Goal: Information Seeking & Learning: Learn about a topic

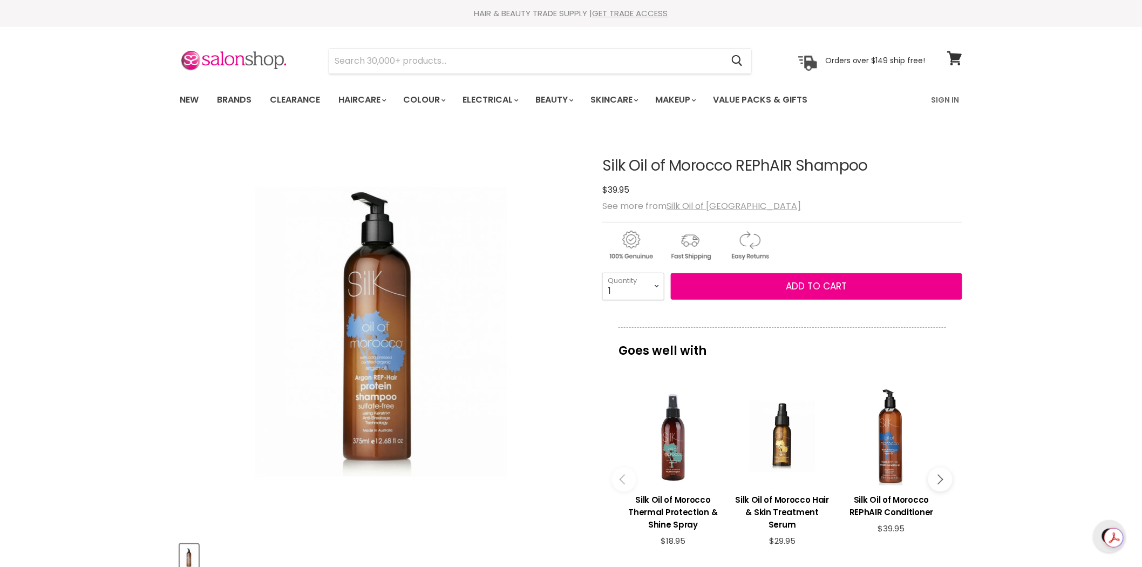
click at [937, 474] on icon "Main content" at bounding box center [938, 479] width 10 height 10
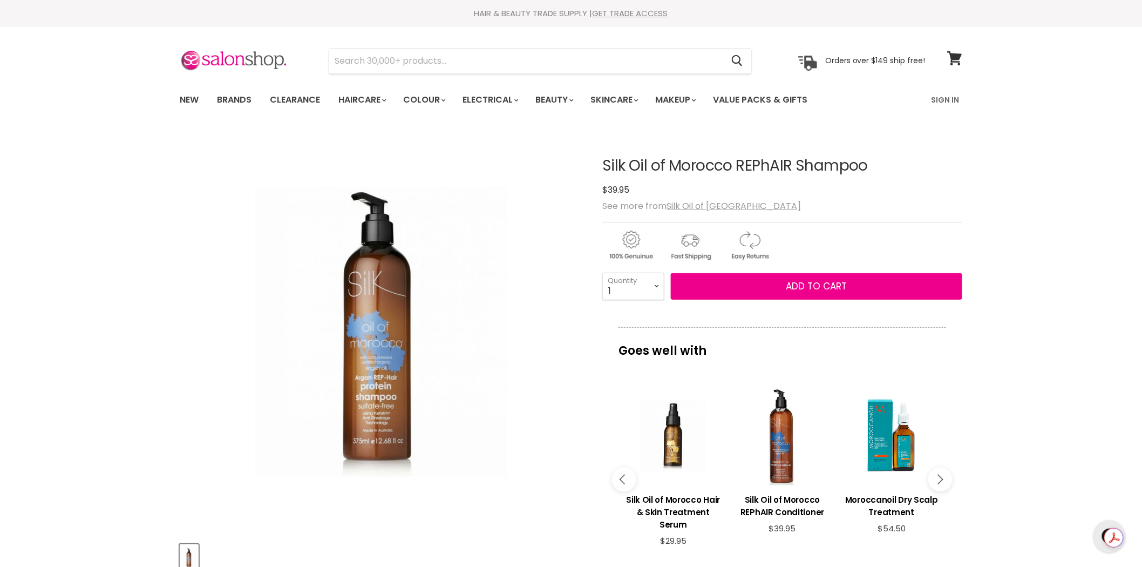
click at [937, 474] on icon "Main content" at bounding box center [938, 479] width 10 height 10
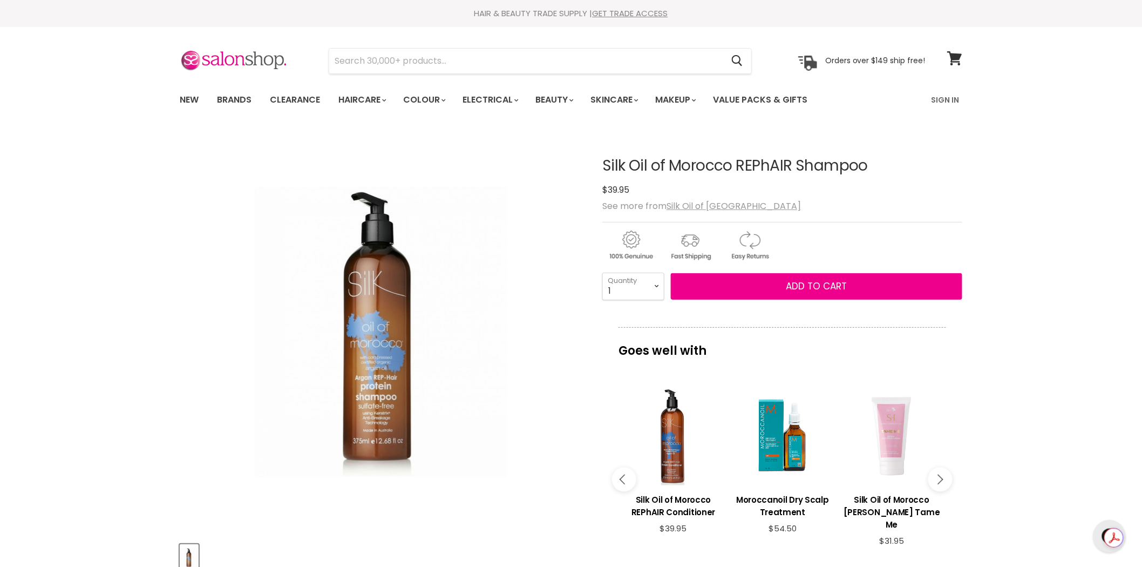
click at [937, 474] on icon "Main content" at bounding box center [938, 479] width 10 height 10
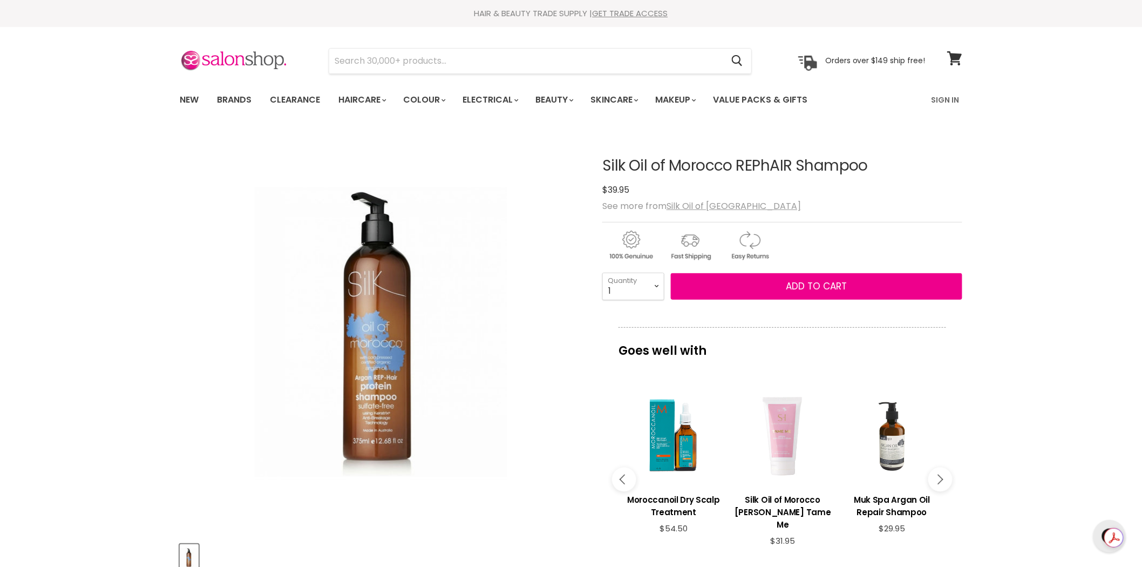
click at [937, 474] on icon "Main content" at bounding box center [938, 479] width 10 height 10
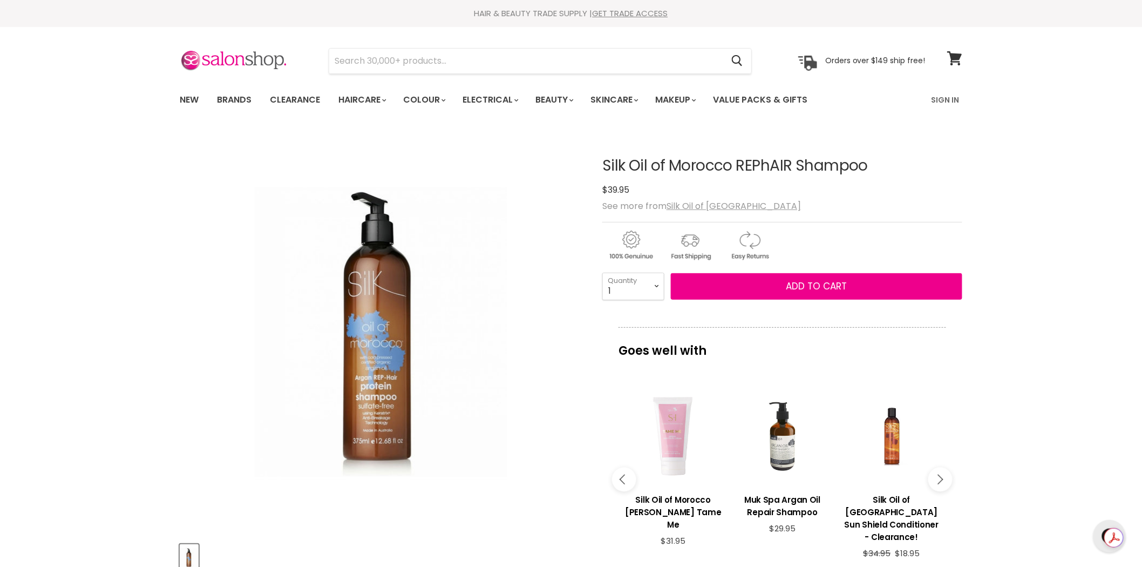
click at [937, 474] on icon "Main content" at bounding box center [938, 479] width 10 height 10
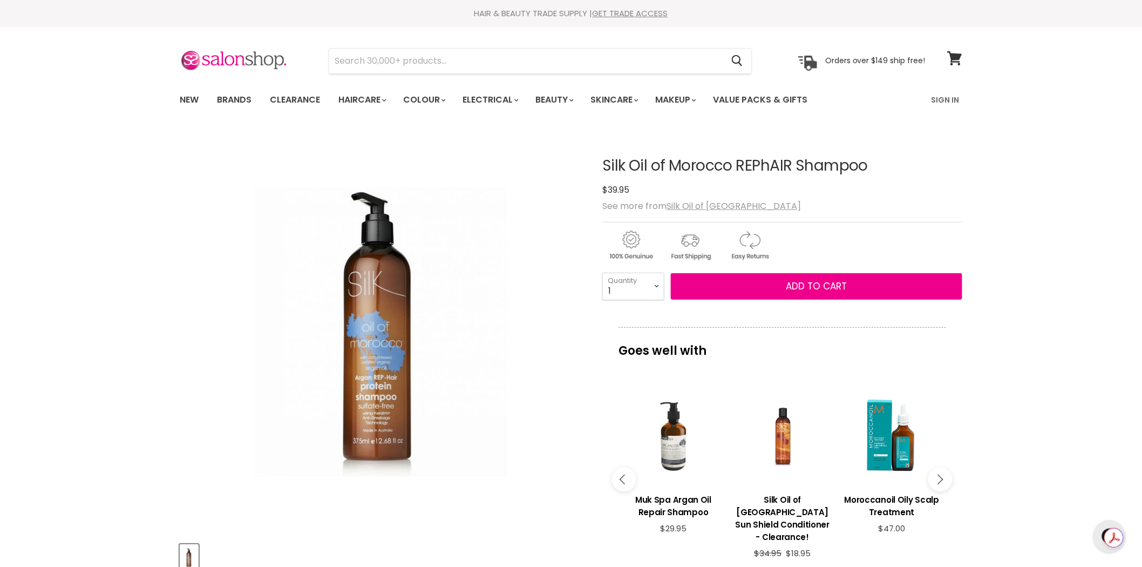
click at [937, 474] on icon "Main content" at bounding box center [938, 479] width 10 height 10
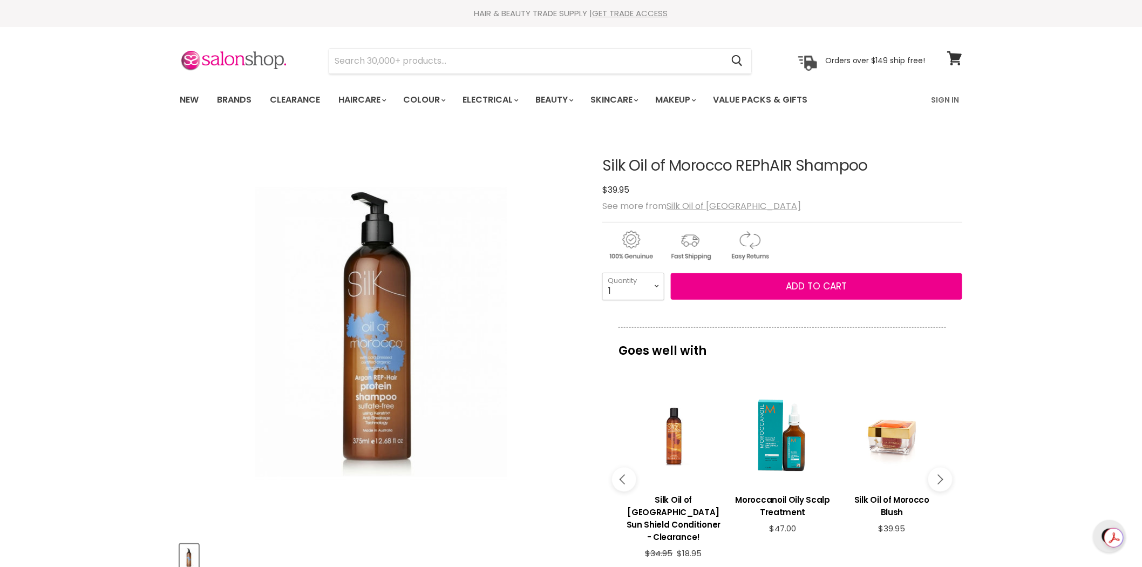
click at [937, 474] on icon "Main content" at bounding box center [938, 479] width 10 height 10
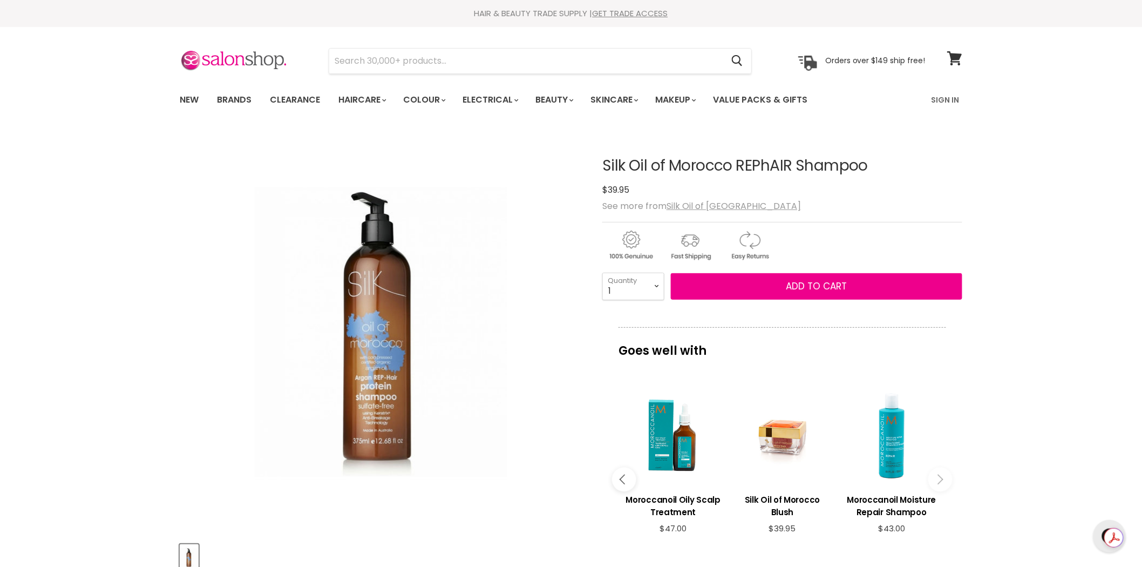
click at [937, 474] on icon "Main content" at bounding box center [938, 479] width 10 height 10
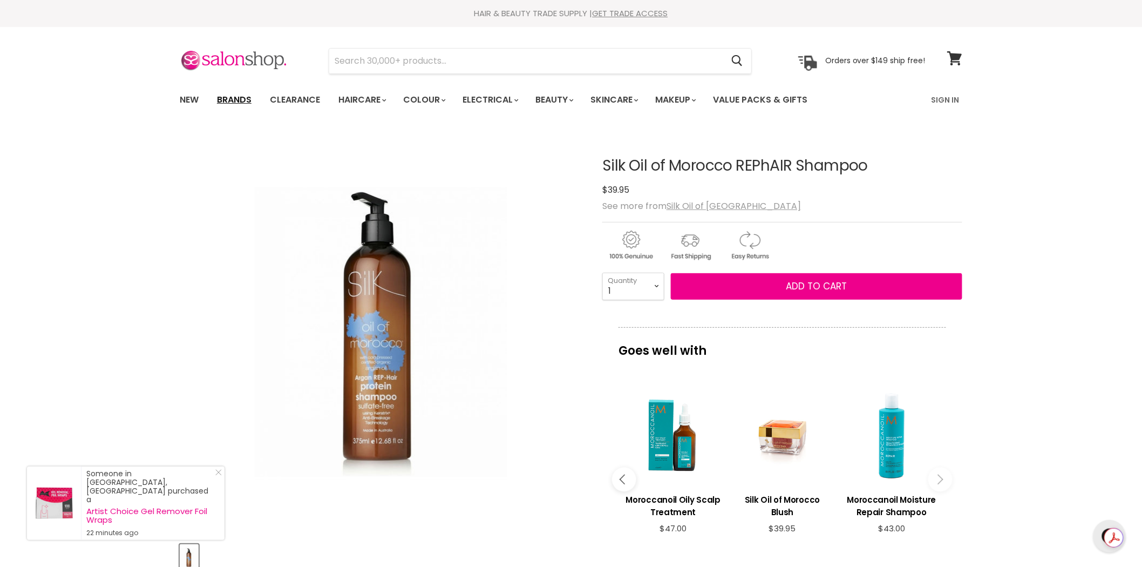
click at [223, 98] on link "Brands" at bounding box center [234, 100] width 51 height 23
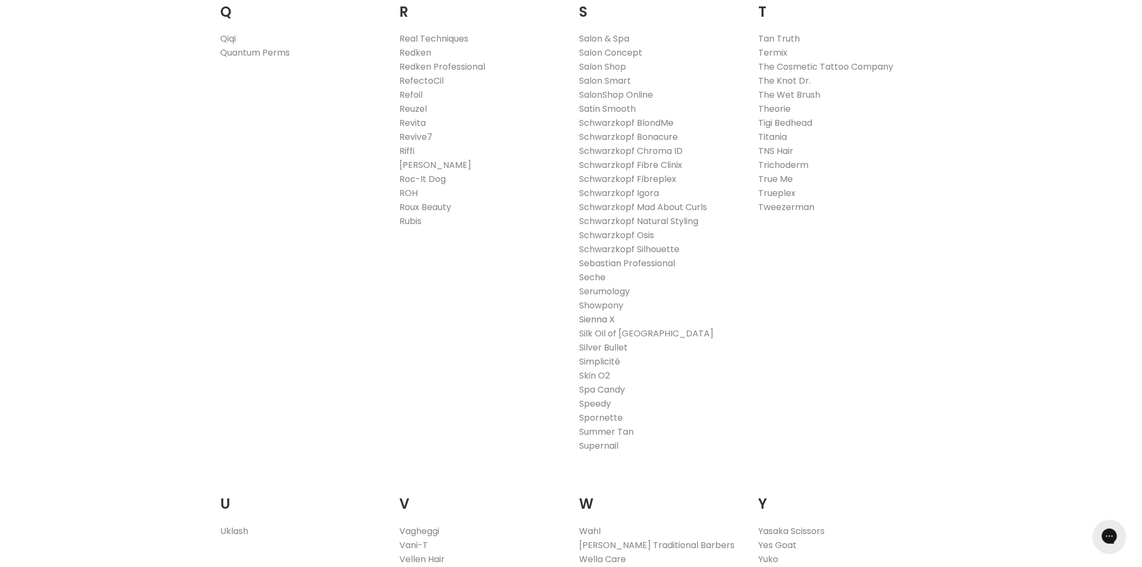
scroll to position [1679, 0]
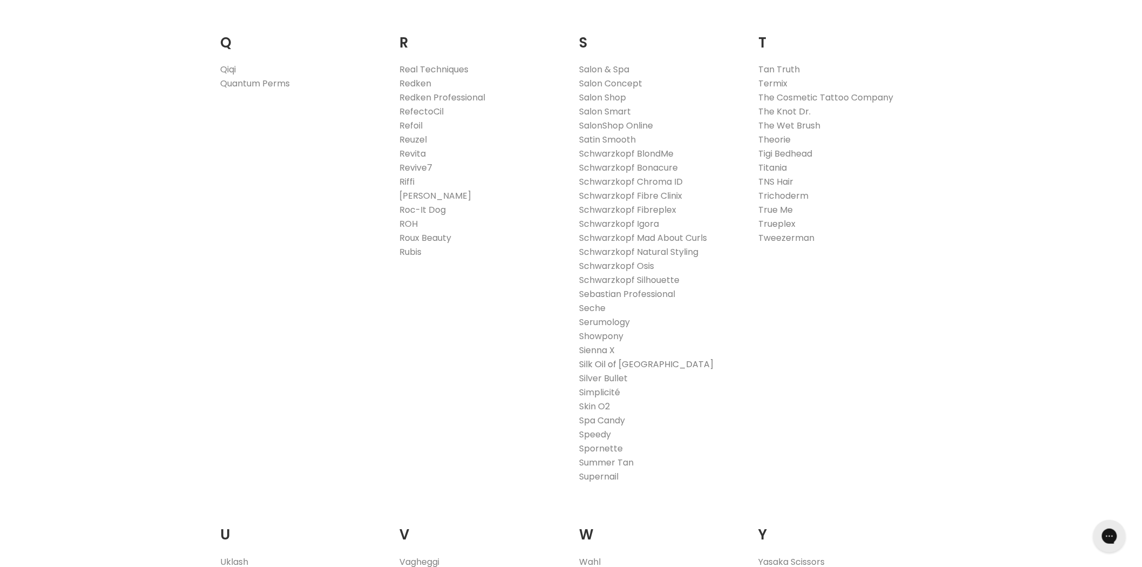
click at [601, 364] on link "Silk Oil of [GEOGRAPHIC_DATA]" at bounding box center [646, 364] width 134 height 12
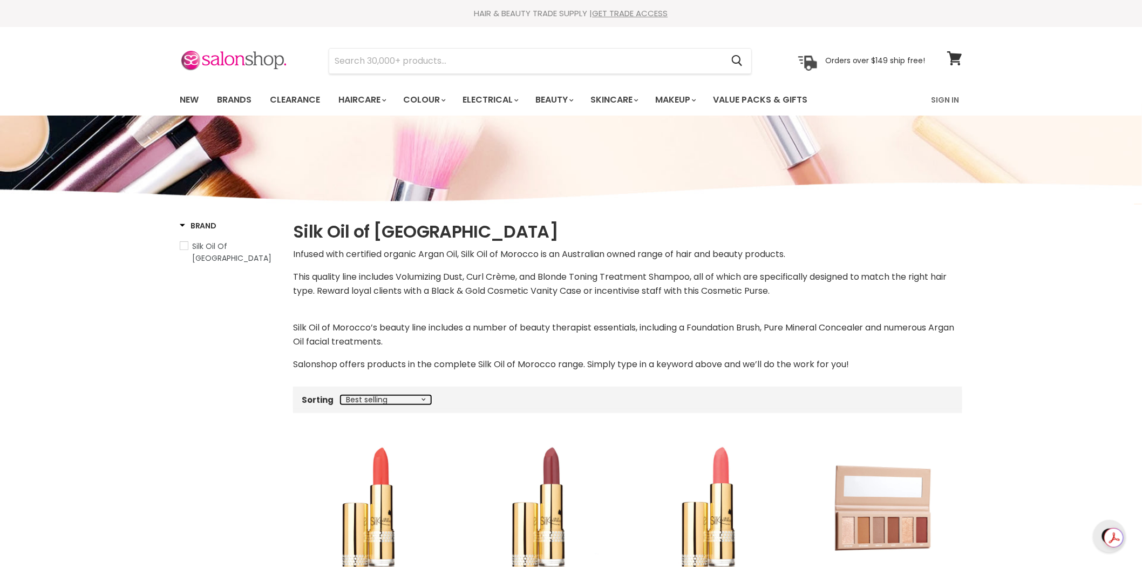
click at [390, 401] on select "Best selling Featured Price, low to high Price, high to low Alphabetically, A-Z…" at bounding box center [386, 399] width 91 height 9
select select "price-descending"
click at [341, 395] on select "Best selling Featured Price, low to high Price, high to low Alphabetically, A-Z…" at bounding box center [386, 399] width 91 height 9
select select "price-descending"
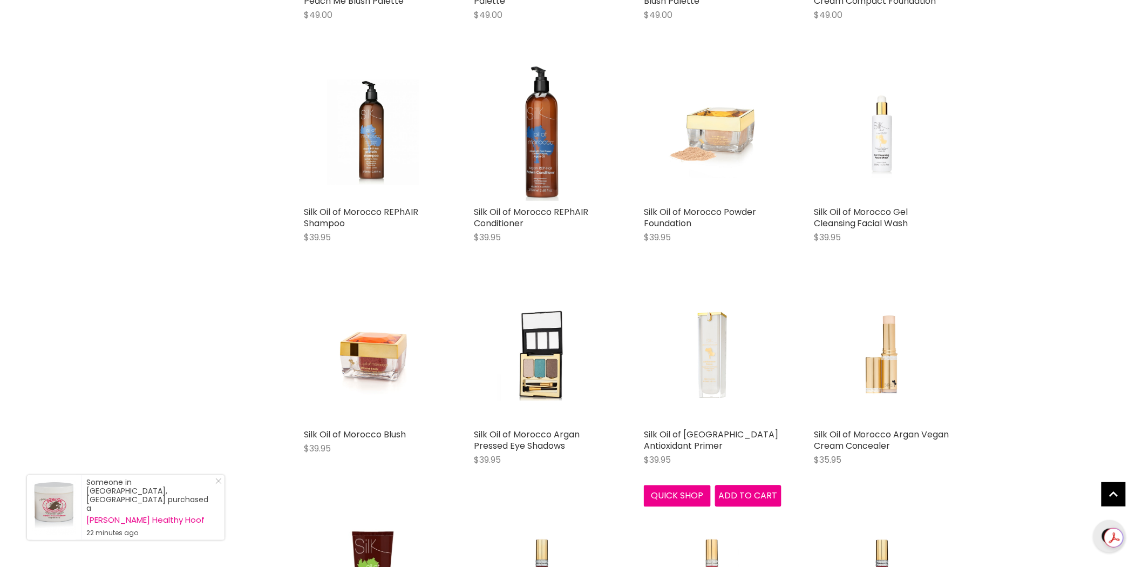
scroll to position [839, 0]
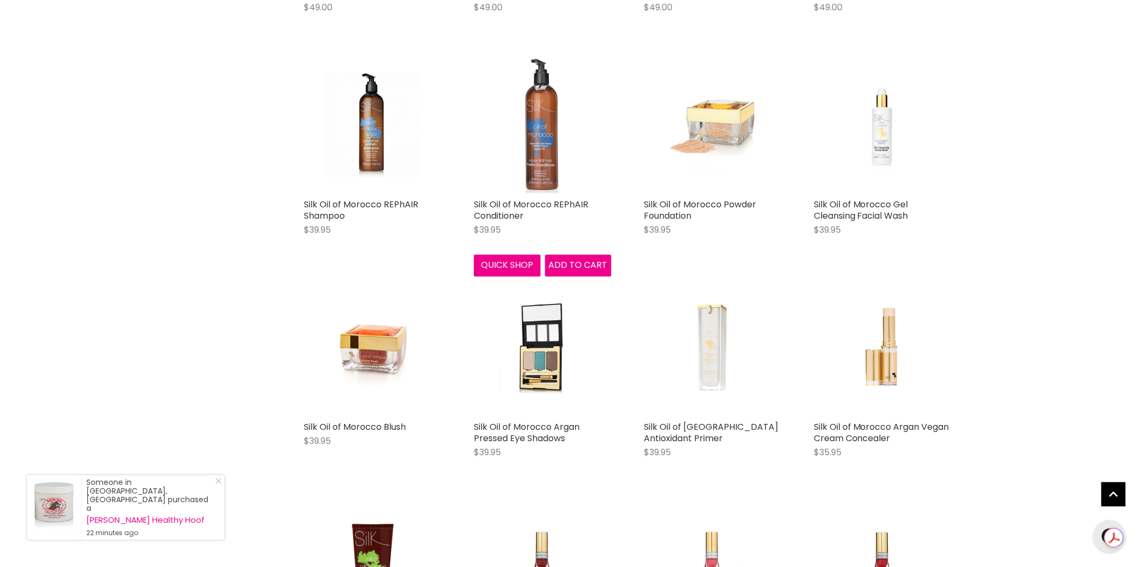
click at [541, 177] on img "Main content" at bounding box center [543, 125] width 100 height 138
